Goal: Find specific page/section

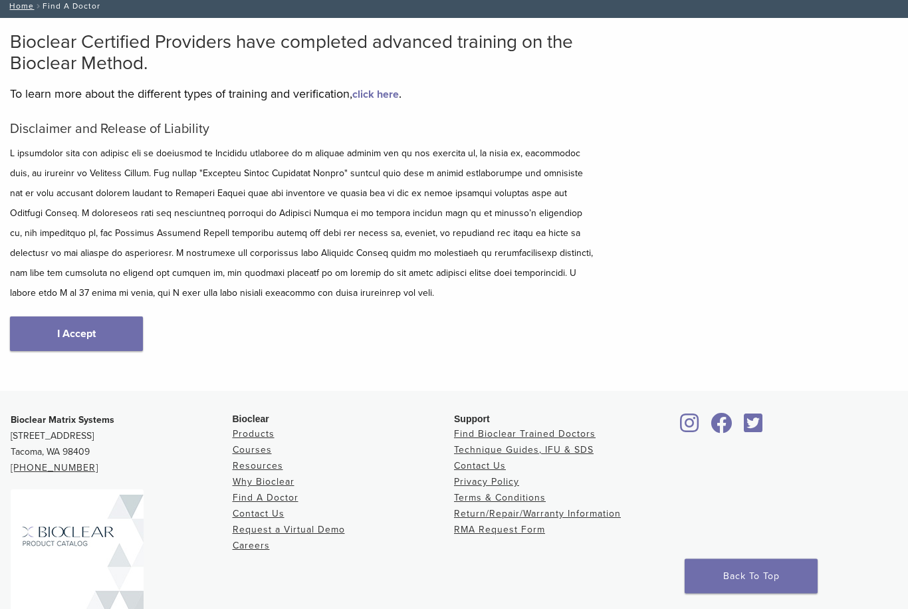
scroll to position [82, 0]
click at [111, 335] on link "I Accept" at bounding box center [76, 334] width 133 height 35
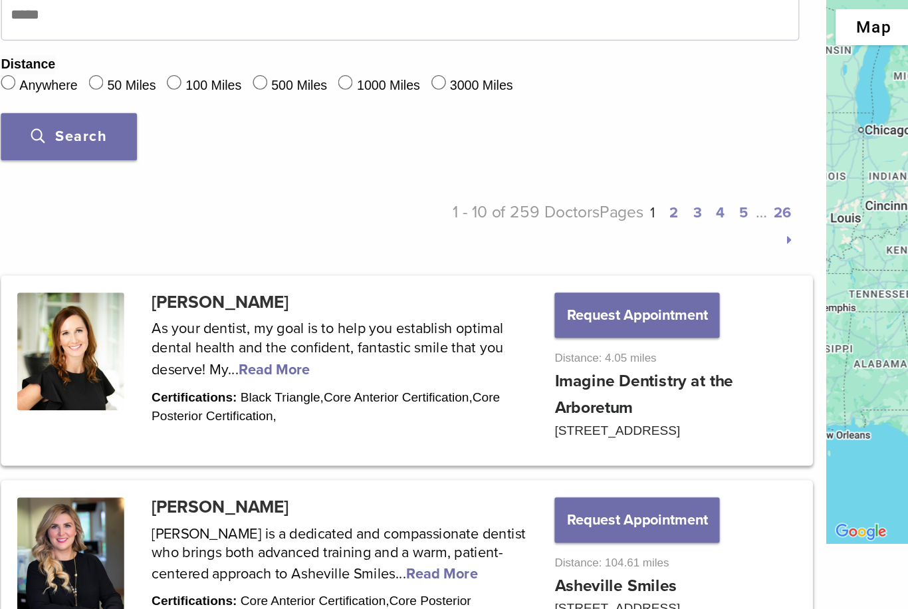
scroll to position [528, 0]
click at [63, 100] on span "Search" at bounding box center [60, 100] width 55 height 13
type input "*****"
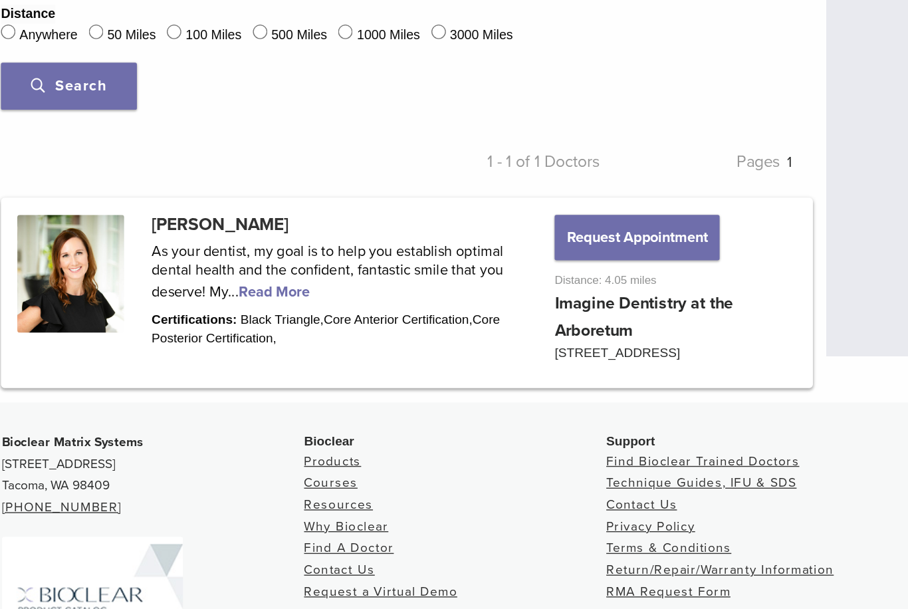
scroll to position [428, 0]
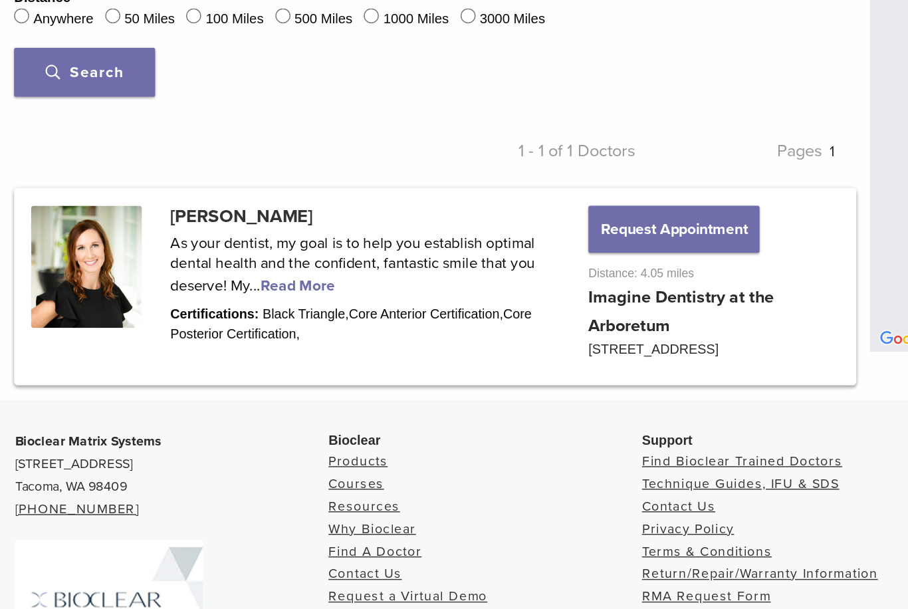
click at [470, 296] on button "Request Appointment" at bounding box center [476, 312] width 121 height 33
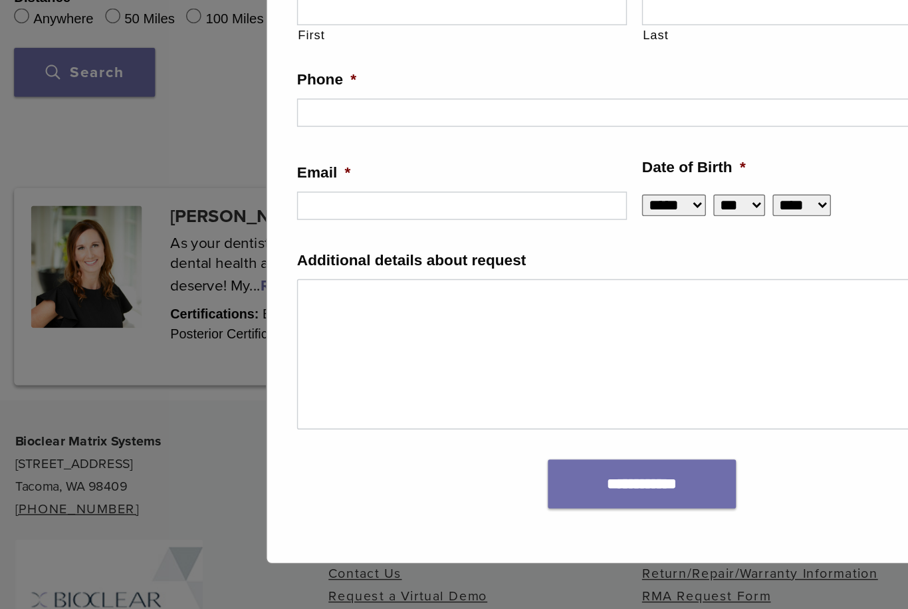
click at [136, 257] on div "**********" at bounding box center [454, 304] width 908 height 609
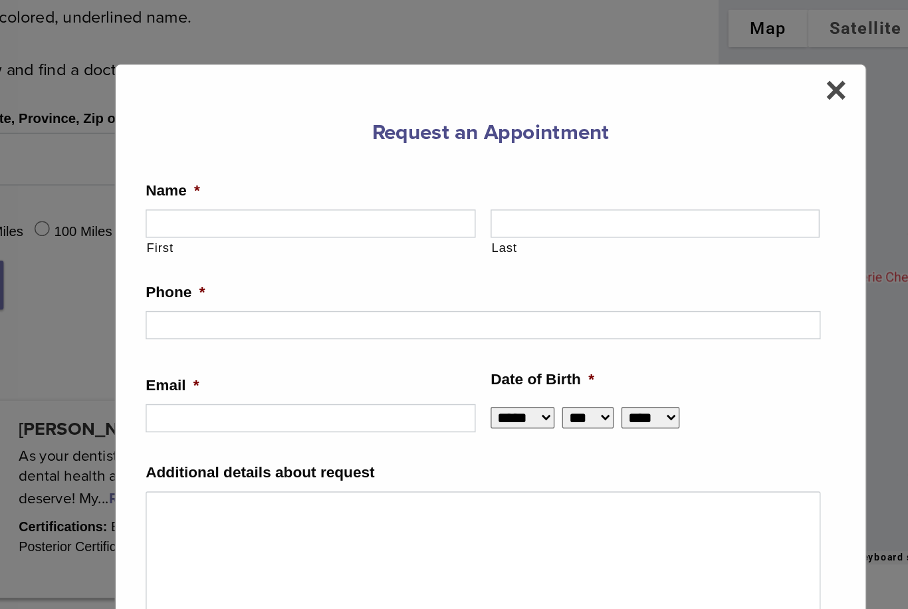
click at [691, 65] on span "×" at bounding box center [698, 64] width 15 height 27
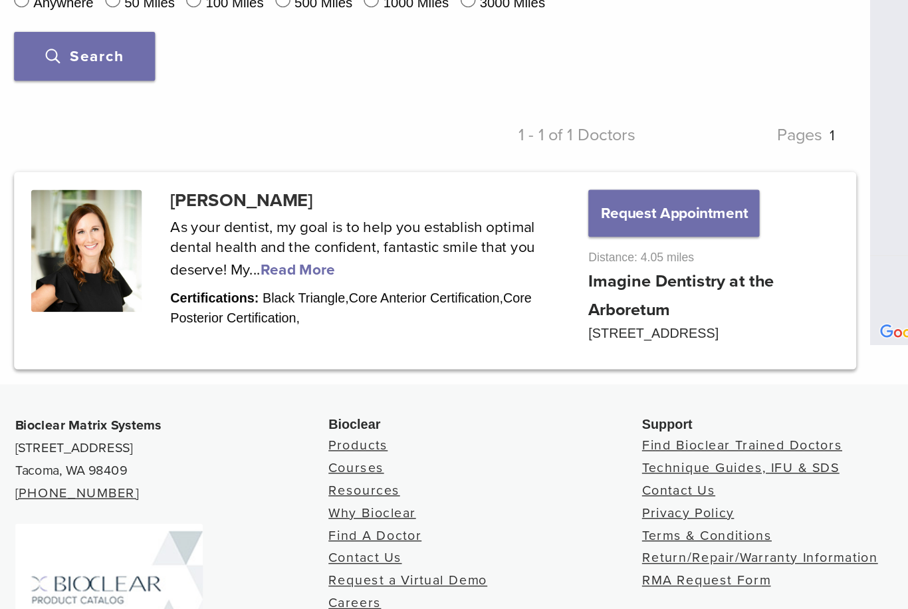
scroll to position [435, 0]
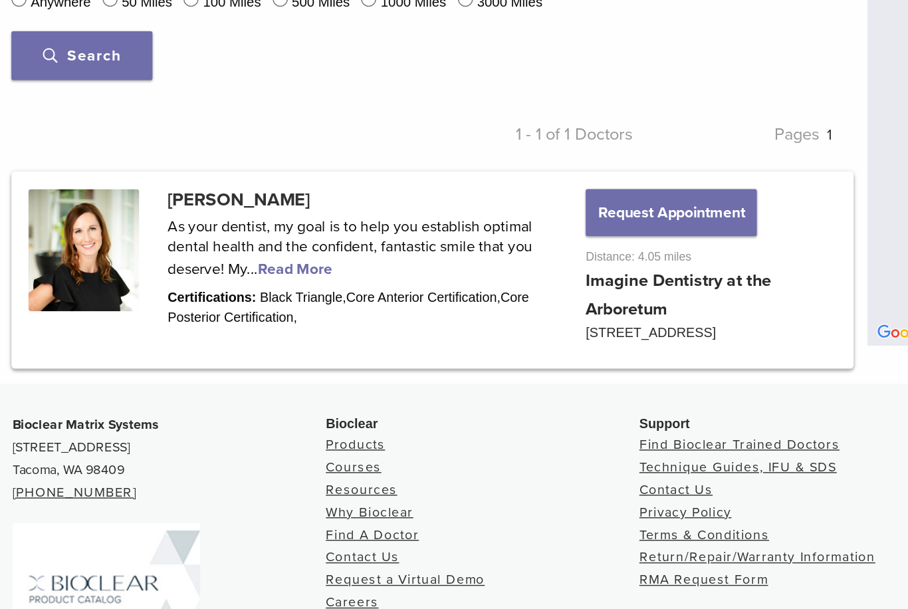
click at [182, 278] on link at bounding box center [308, 346] width 592 height 136
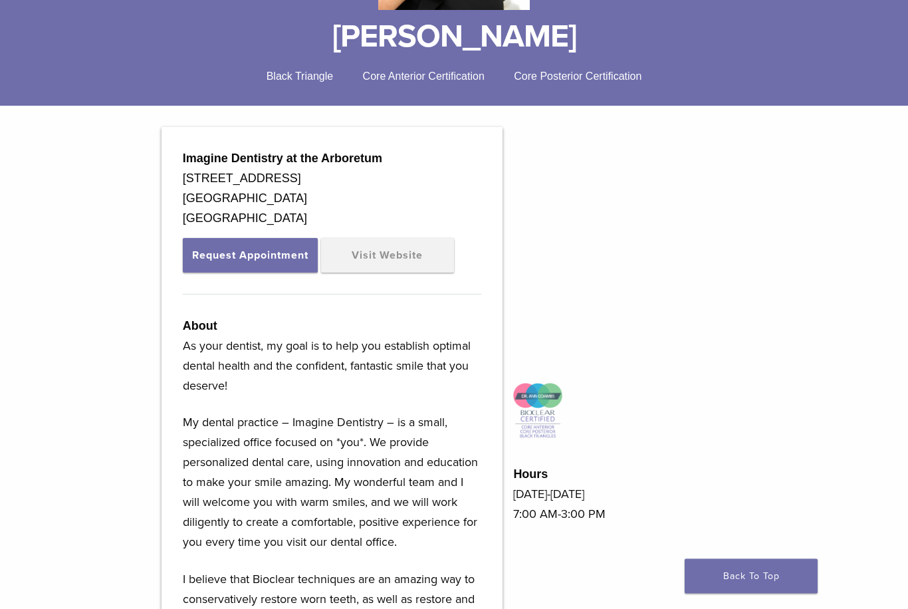
scroll to position [315, 0]
click at [416, 261] on link "Visit Website" at bounding box center [387, 255] width 133 height 35
